Goal: Obtain resource: Download file/media

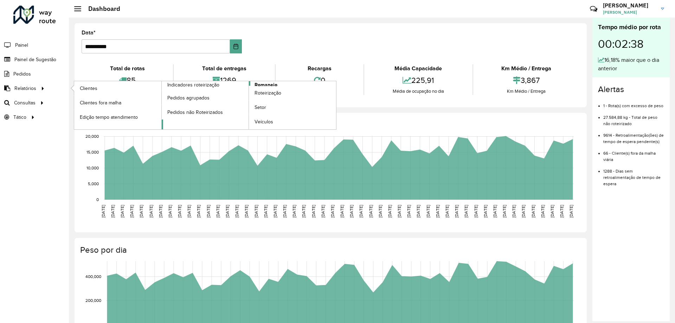
click at [261, 85] on span "Romaneio" at bounding box center [266, 84] width 23 height 7
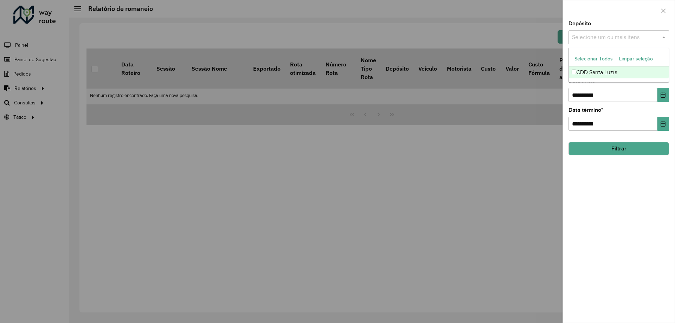
click at [615, 33] on input "text" at bounding box center [616, 37] width 90 height 8
click at [596, 71] on div "CDD Santa Luzia" at bounding box center [619, 72] width 100 height 12
click at [616, 20] on div at bounding box center [619, 10] width 112 height 21
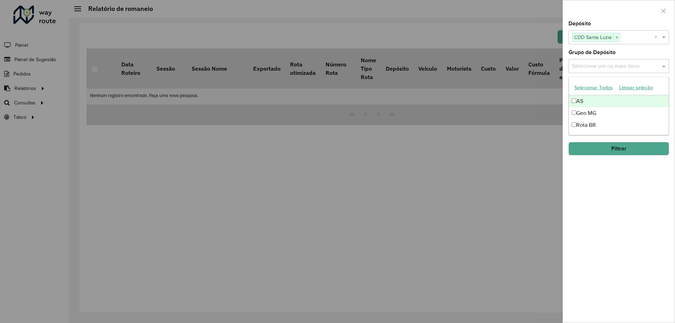
click at [610, 66] on input "text" at bounding box center [616, 66] width 90 height 8
click at [588, 112] on div "Geo MG" at bounding box center [619, 113] width 100 height 12
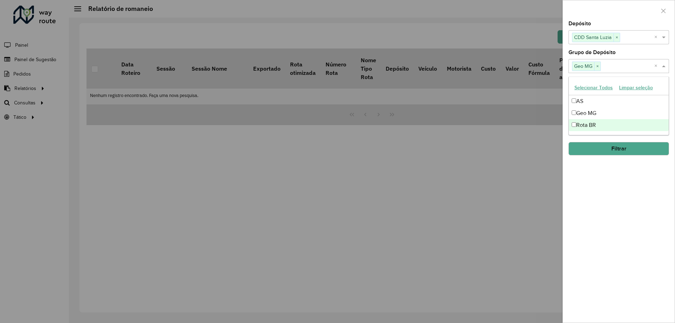
click at [638, 193] on div "**********" at bounding box center [619, 172] width 112 height 302
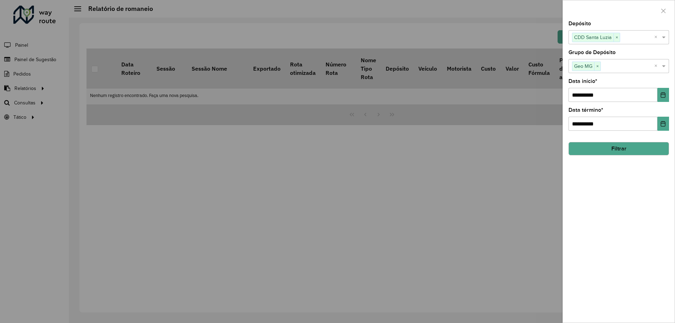
drag, startPoint x: 627, startPoint y: 151, endPoint x: 627, endPoint y: 165, distance: 13.7
click at [629, 152] on button "Filtrar" at bounding box center [619, 148] width 101 height 13
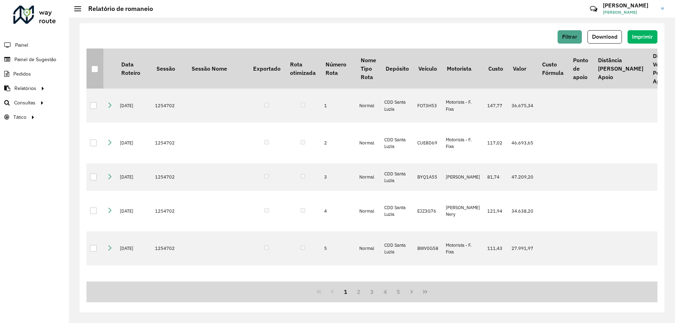
click at [96, 67] on div at bounding box center [94, 69] width 7 height 7
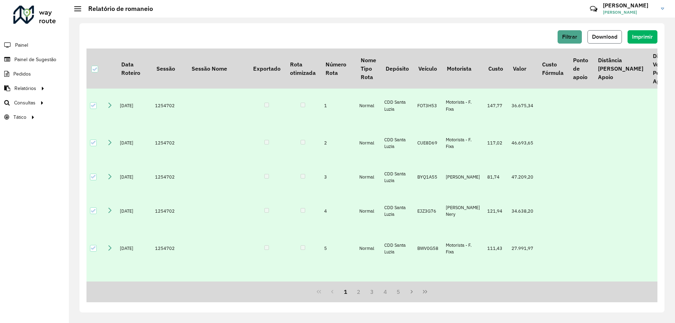
click at [611, 36] on span "Download" at bounding box center [604, 37] width 25 height 6
click at [520, 27] on div "Filtrar Download Imprimir Data Roteiro Sessão Sessão Nome Exportado Rota otimiz…" at bounding box center [372, 168] width 585 height 290
